Goal: Task Accomplishment & Management: Manage account settings

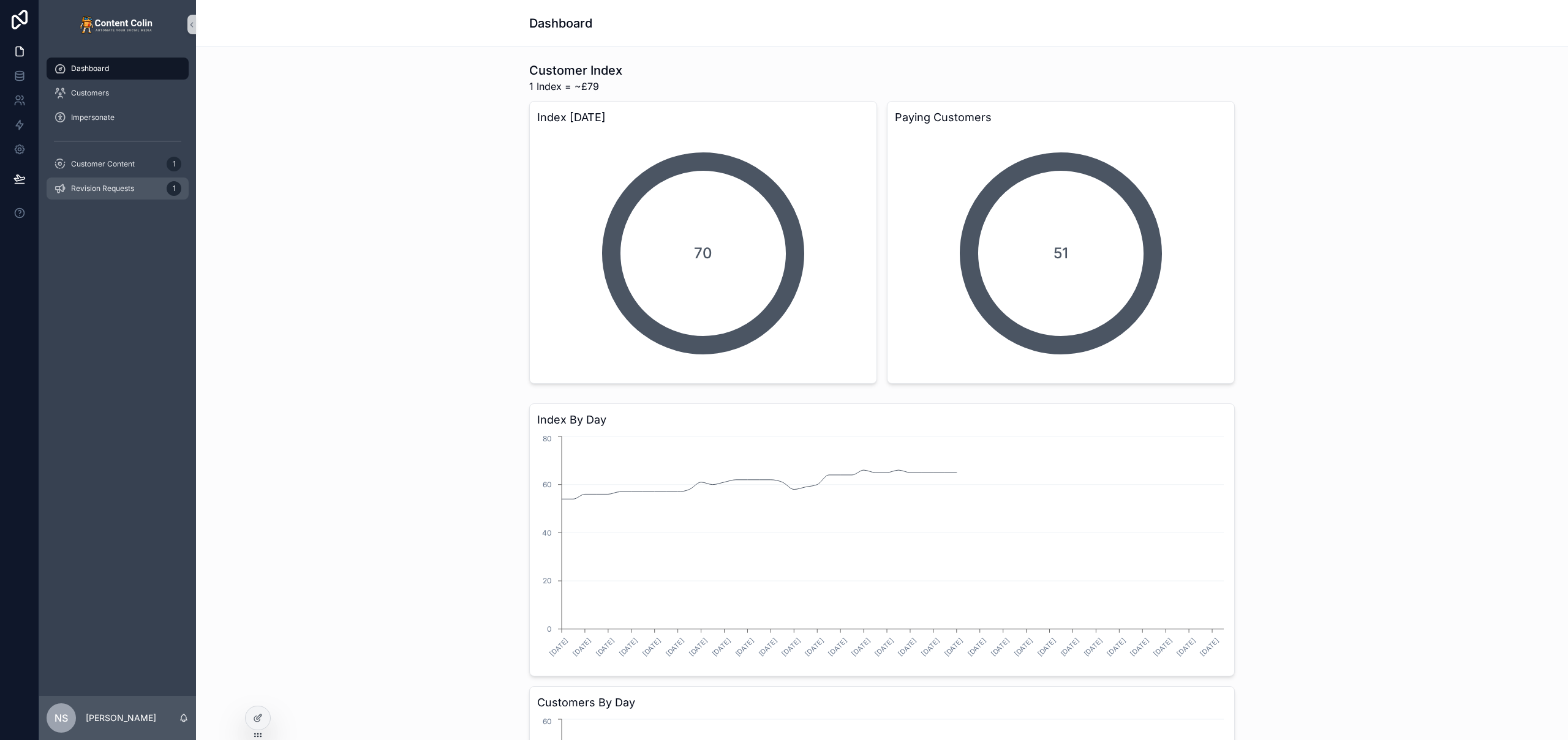
click at [101, 197] on div "Revision Requests 1" at bounding box center [117, 188] width 127 height 20
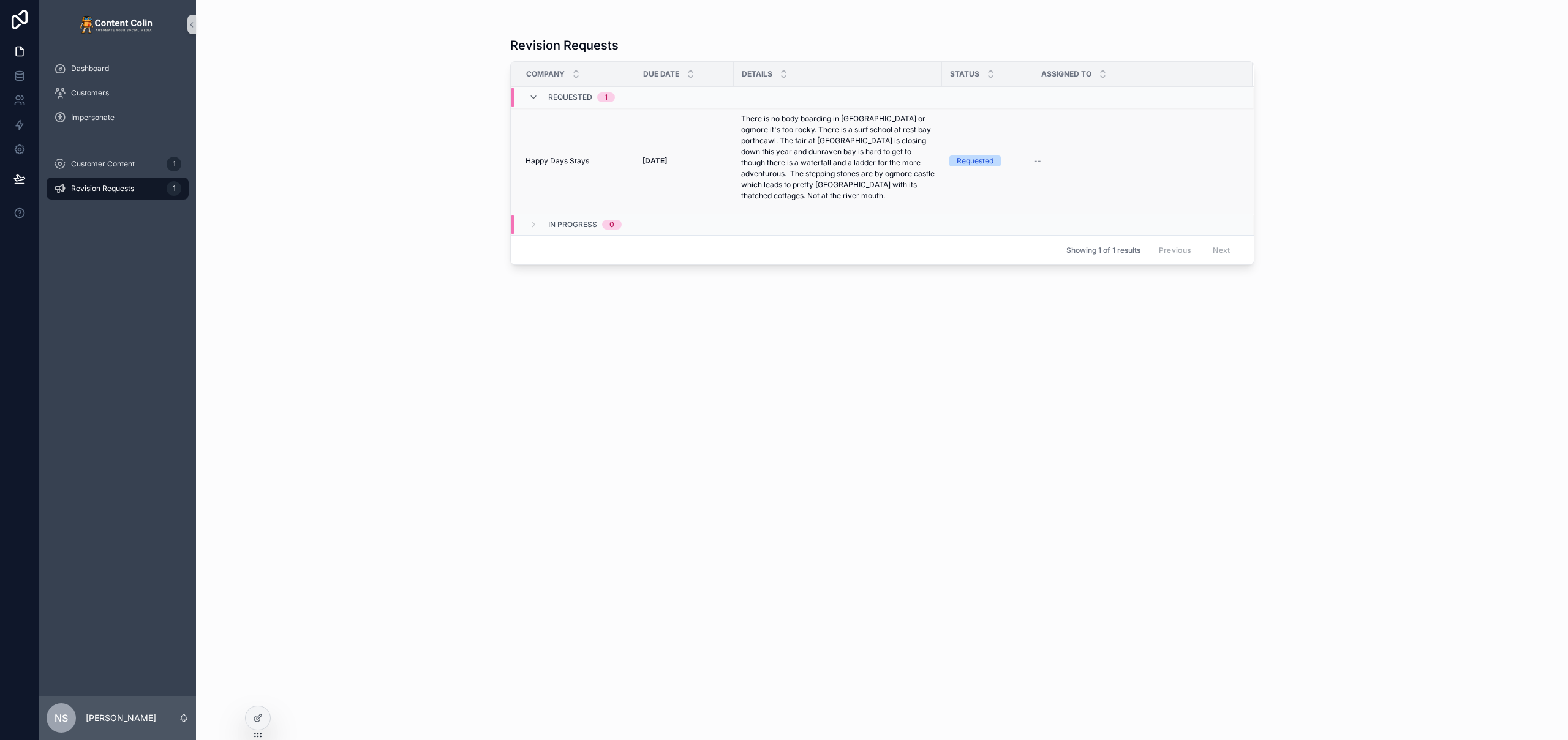
click at [842, 181] on p "There is no body boarding in [GEOGRAPHIC_DATA] or ogmore it's too rocky. There …" at bounding box center [838, 157] width 194 height 88
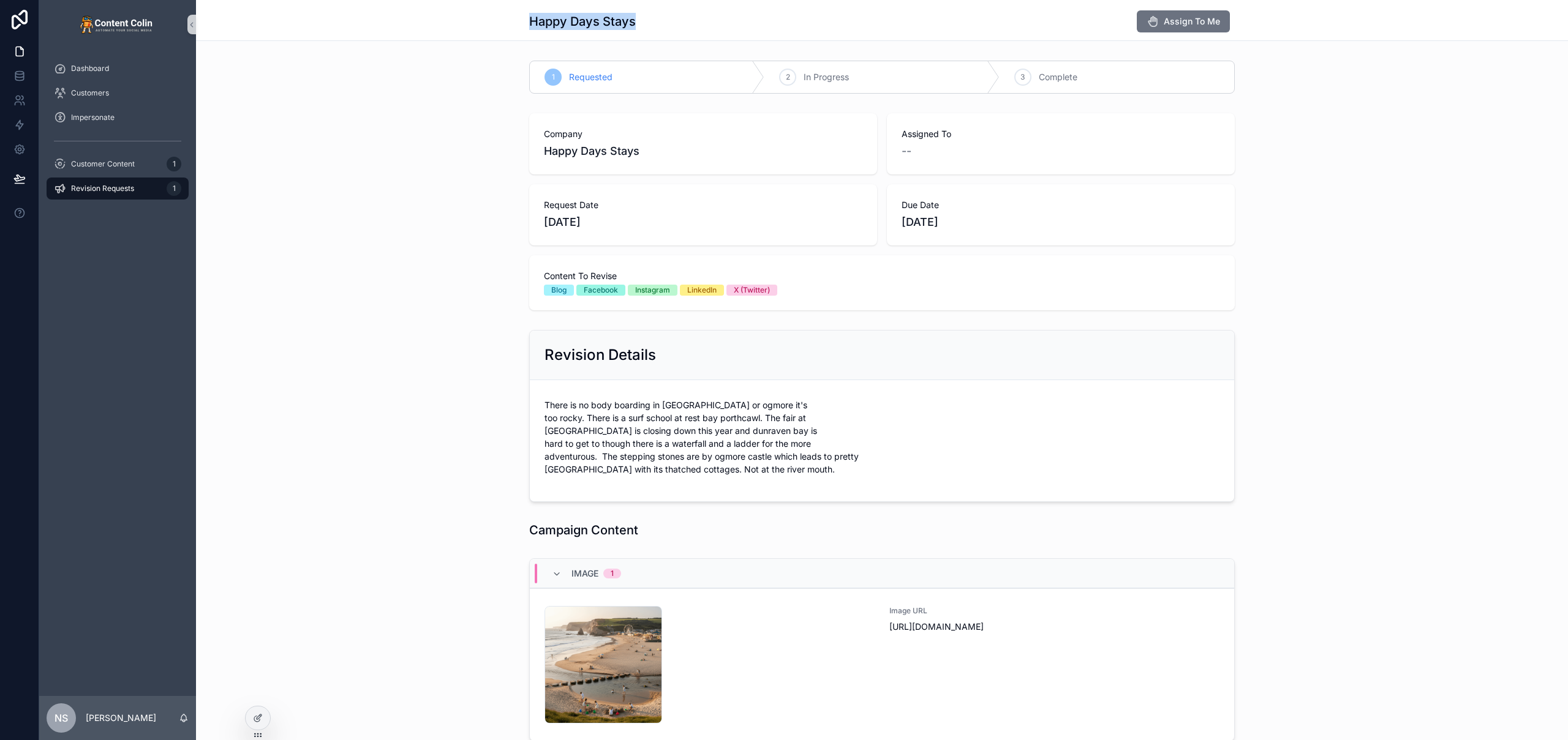
drag, startPoint x: 522, startPoint y: 20, endPoint x: 637, endPoint y: 22, distance: 115.0
click at [661, 16] on div "Happy Days Stays Assign To Me" at bounding box center [881, 21] width 1372 height 41
drag, startPoint x: 637, startPoint y: 22, endPoint x: 652, endPoint y: 21, distance: 15.0
click at [637, 24] on div "Happy Days Stays Assign To Me" at bounding box center [881, 21] width 705 height 24
drag, startPoint x: 654, startPoint y: 19, endPoint x: 462, endPoint y: 16, distance: 192.0
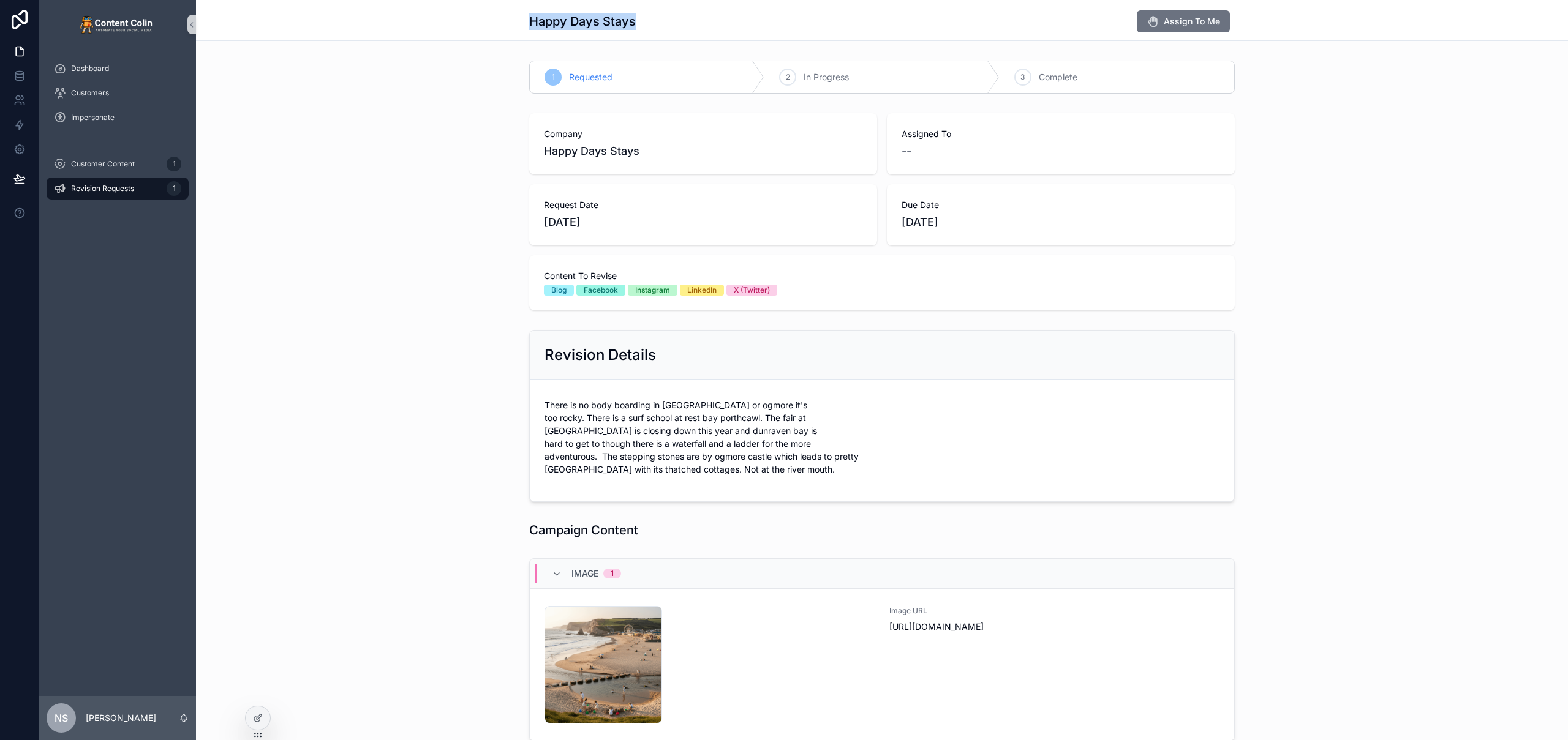
click at [462, 16] on div "Happy Days Stays Assign To Me" at bounding box center [881, 21] width 1372 height 41
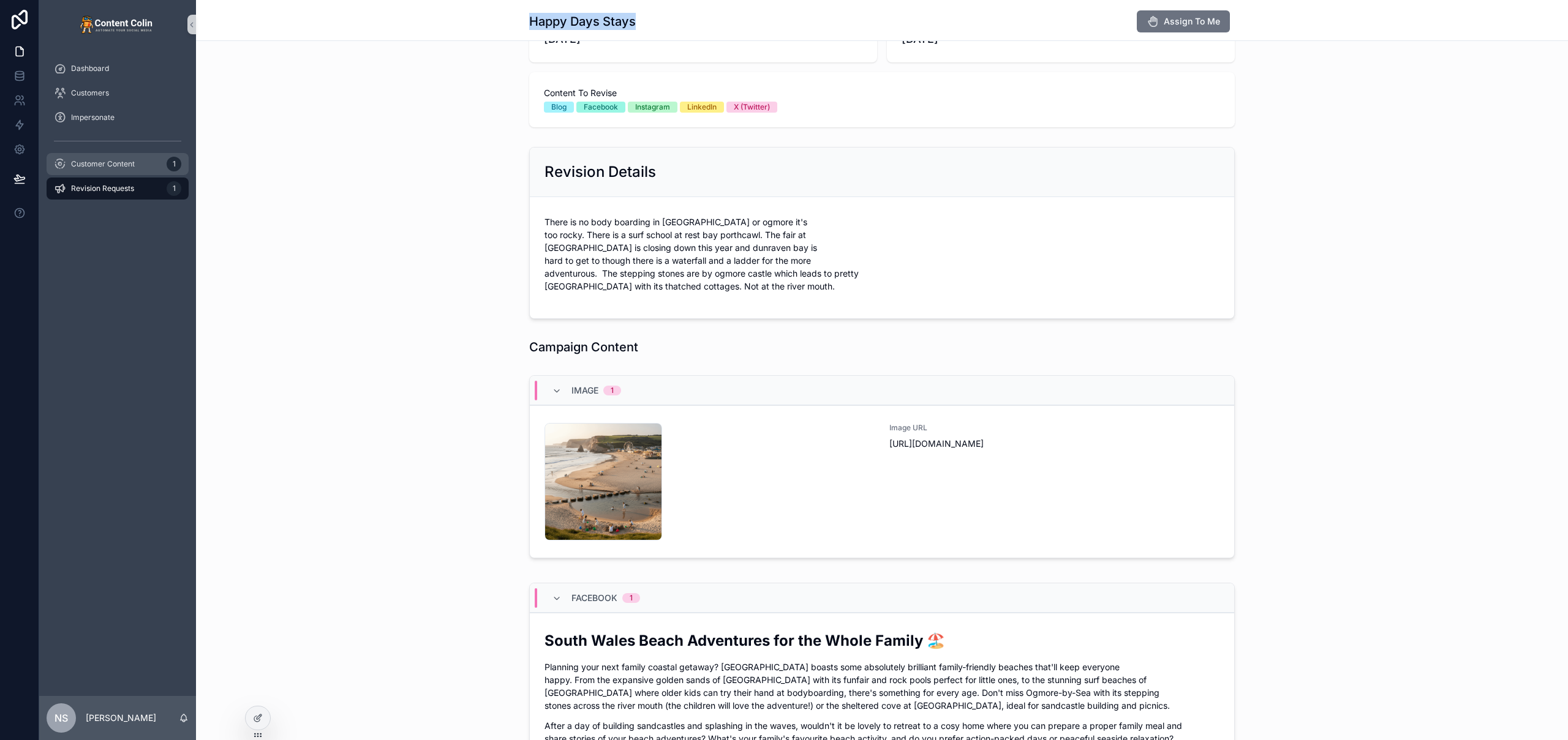
click at [99, 170] on div "Customer Content 1" at bounding box center [117, 164] width 127 height 20
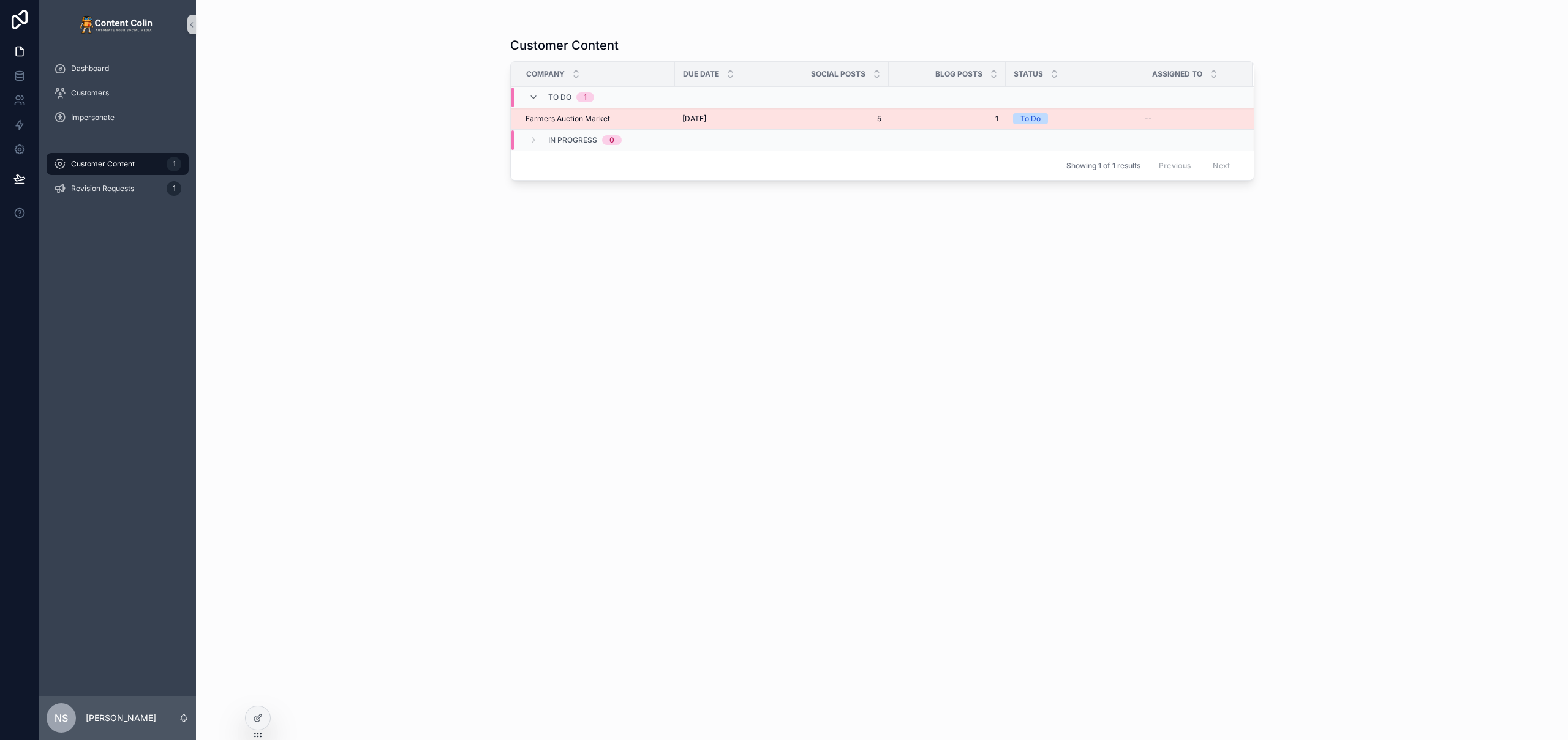
click at [812, 114] on span "5" at bounding box center [833, 119] width 95 height 9
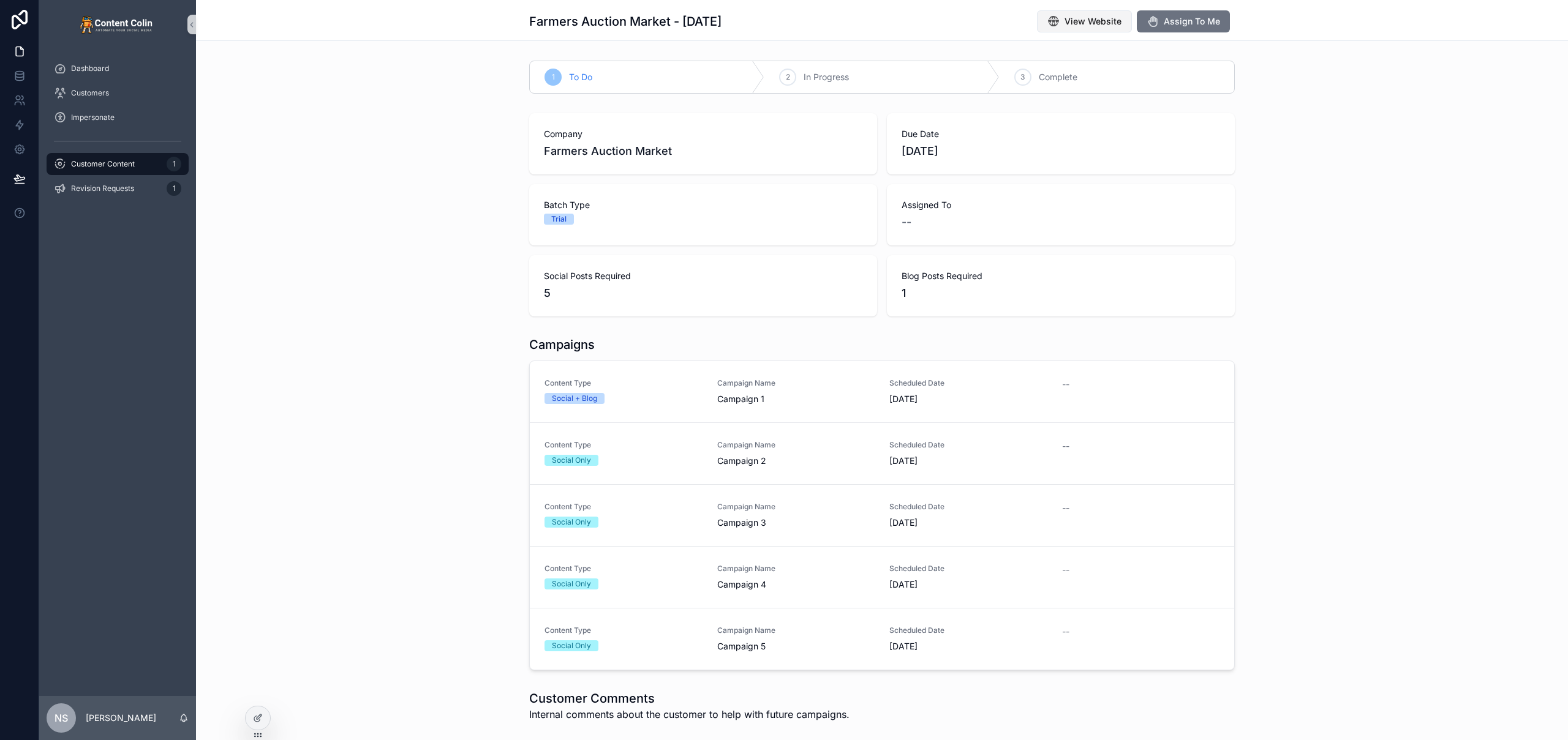
click at [1090, 21] on span "View Website" at bounding box center [1092, 21] width 57 height 12
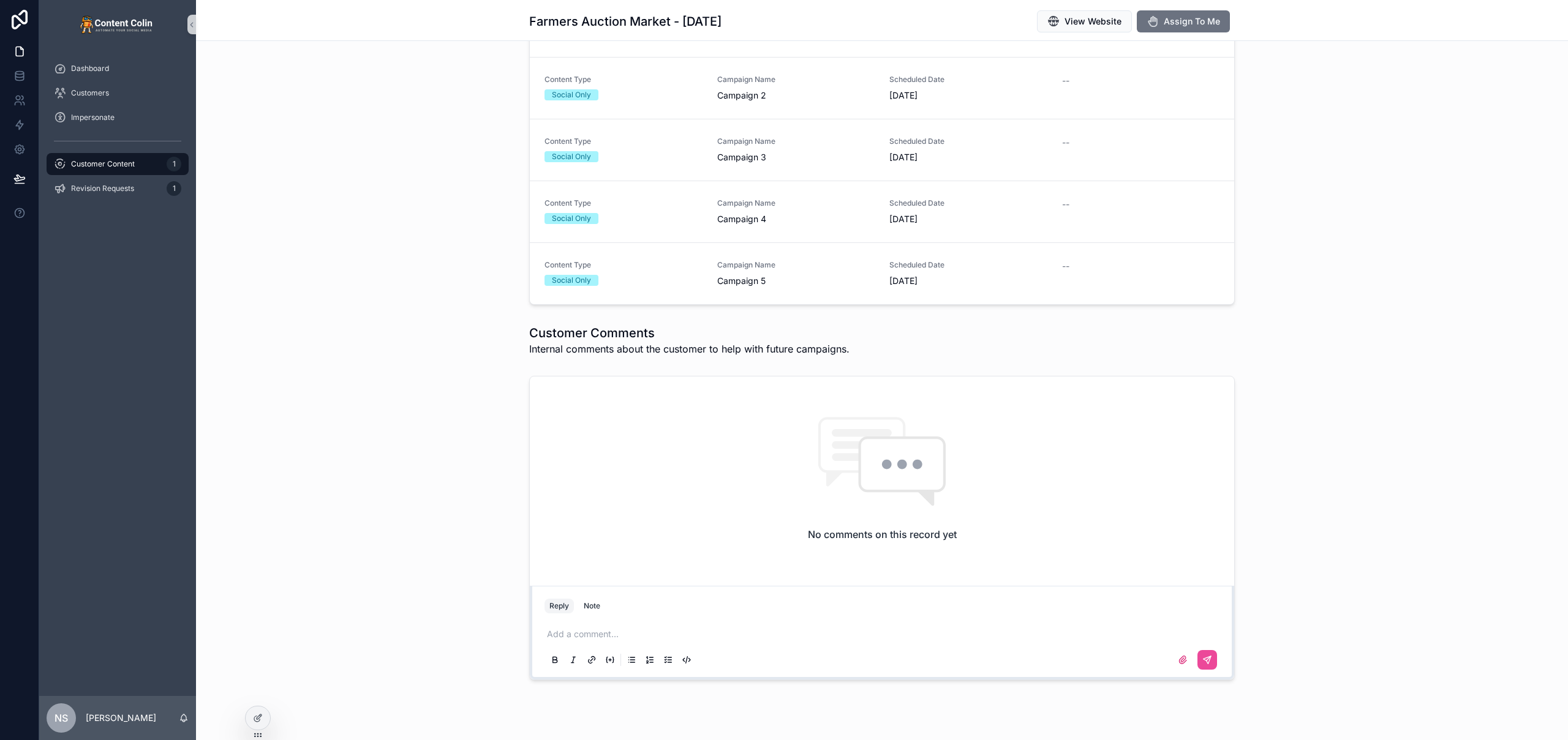
scroll to position [170, 0]
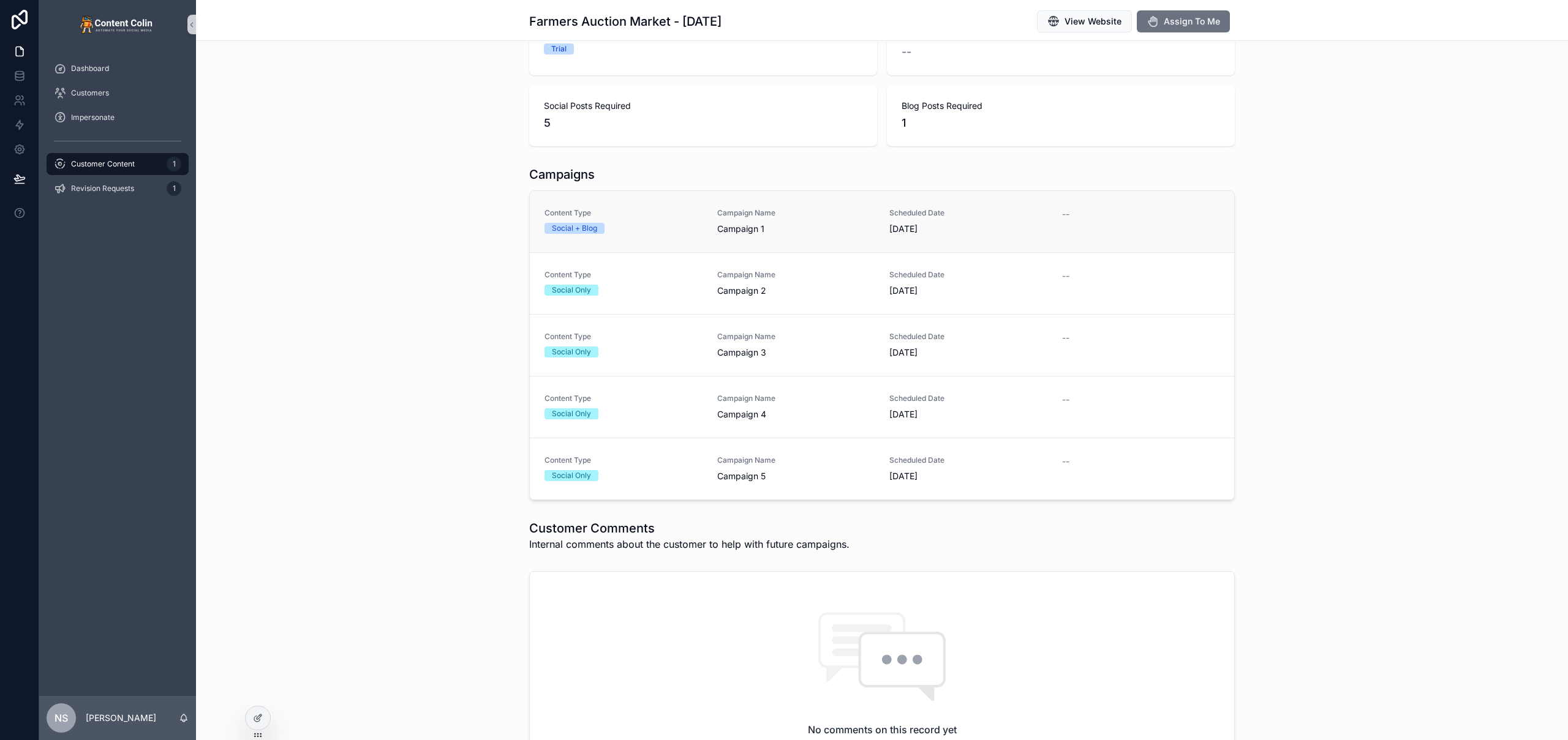
click at [751, 230] on span "Campaign 1" at bounding box center [797, 229] width 158 height 12
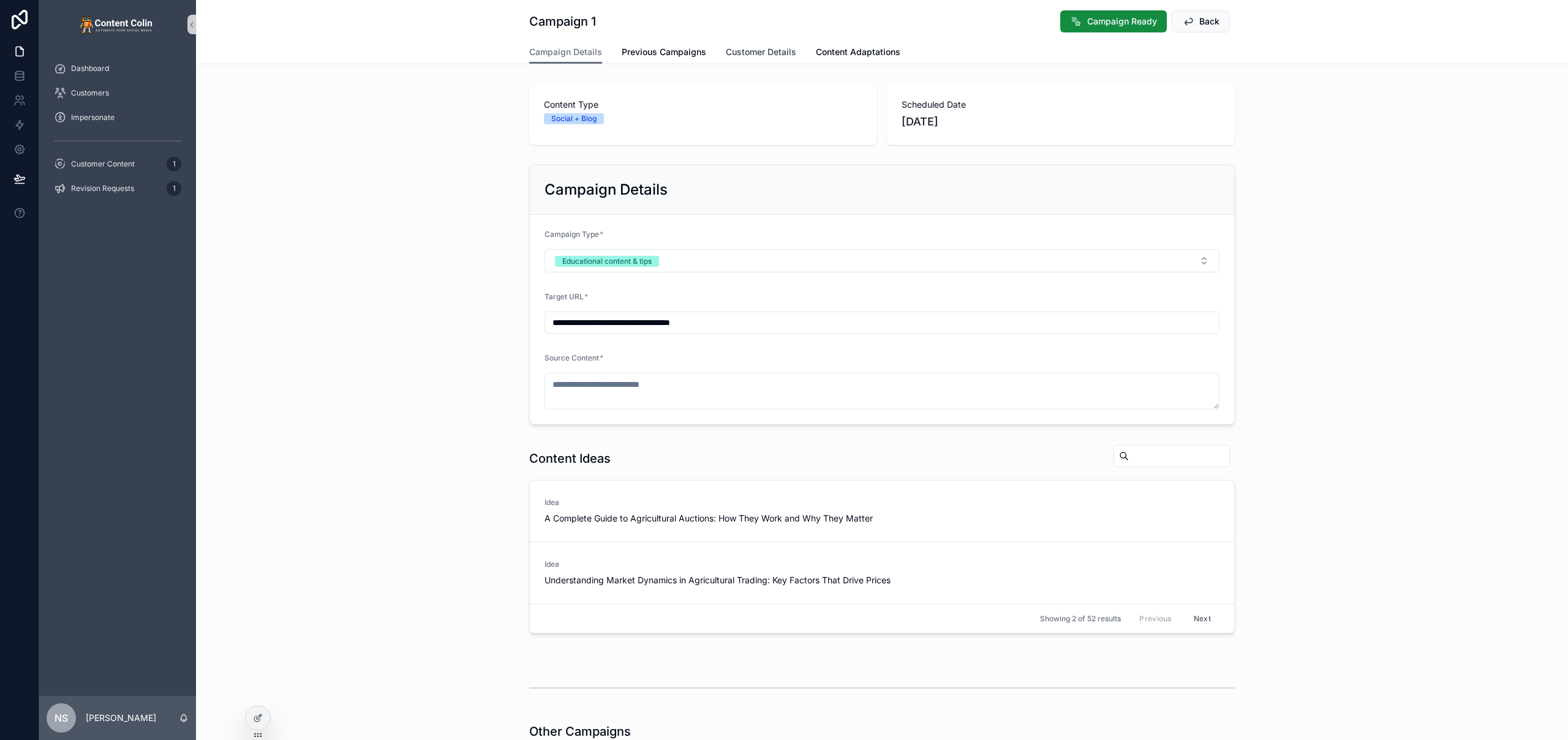
click at [742, 56] on span "Customer Details" at bounding box center [761, 52] width 71 height 12
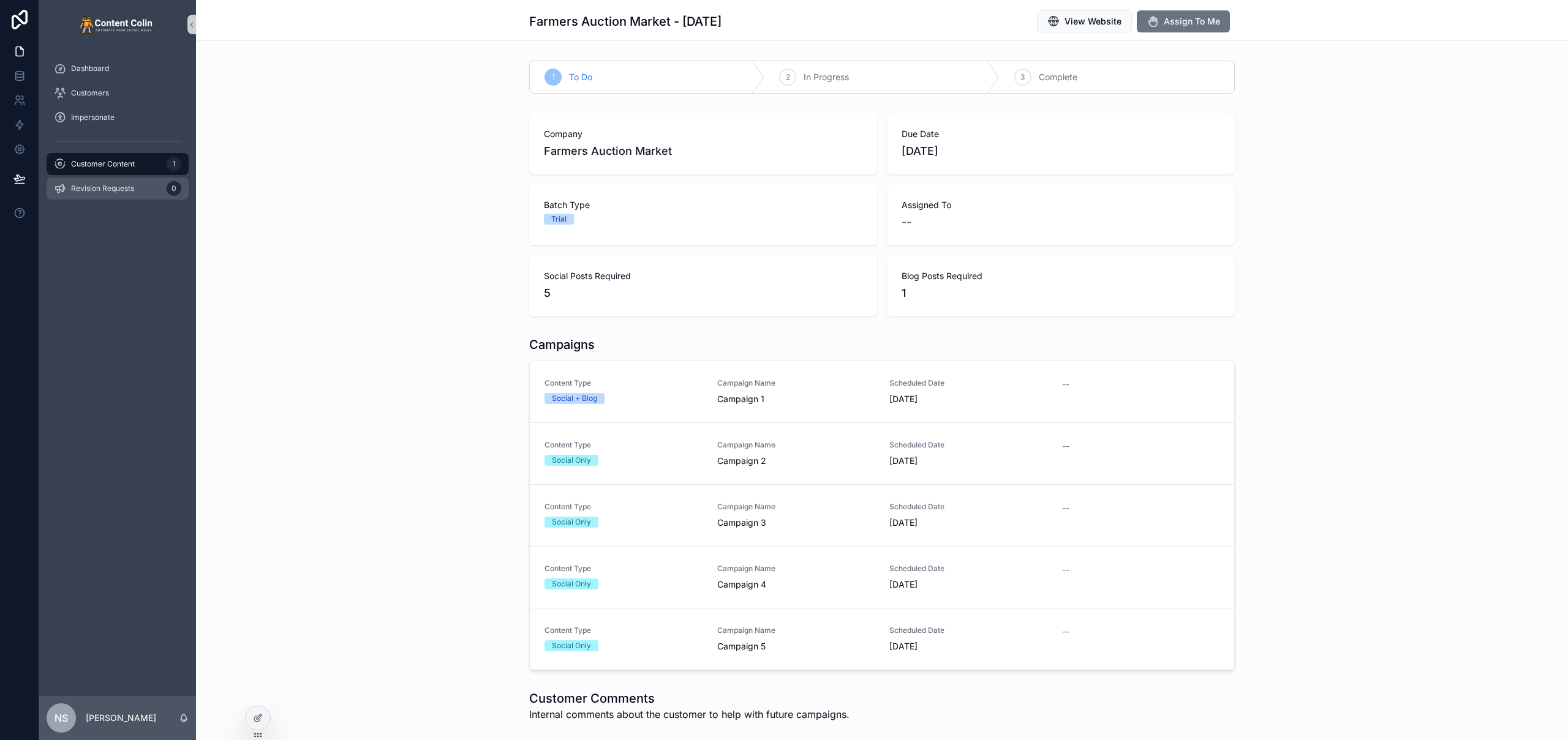
click at [98, 192] on span "Revision Requests" at bounding box center [102, 188] width 63 height 9
